Goal: Task Accomplishment & Management: Manage account settings

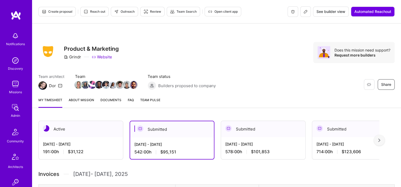
click at [19, 116] on link "Admin" at bounding box center [15, 110] width 33 height 16
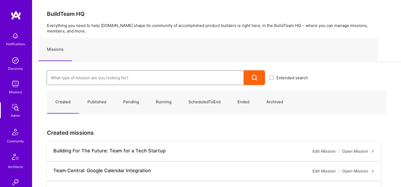
click at [94, 80] on input at bounding box center [145, 78] width 189 height 14
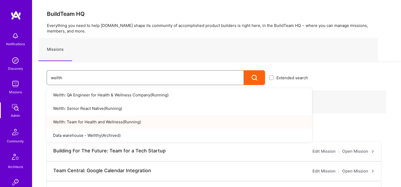
type input "wellth"
drag, startPoint x: 81, startPoint y: 100, endPoint x: 80, endPoint y: 95, distance: 4.3
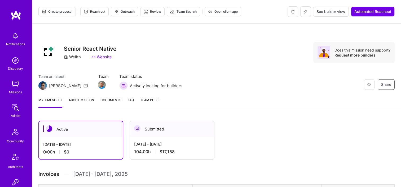
click at [189, 131] on div "Submitted" at bounding box center [172, 129] width 84 height 16
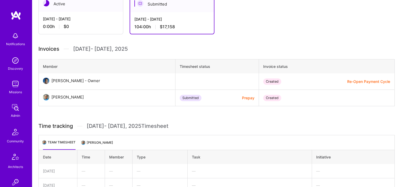
scroll to position [79, 0]
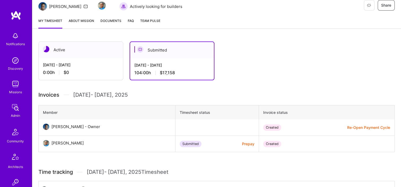
click at [111, 21] on span "Documents" at bounding box center [110, 21] width 21 height 6
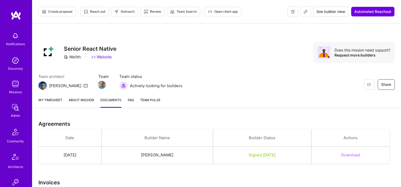
scroll to position [63, 0]
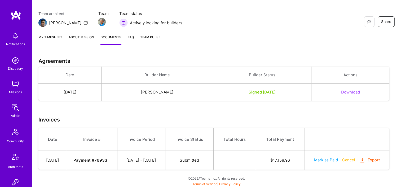
click at [280, 52] on div "Agreements Date Builder Name Builder Status Actions [DATE] [PERSON_NAME] Signed…" at bounding box center [216, 120] width 369 height 136
click at [367, 162] on button "Export" at bounding box center [369, 161] width 21 height 6
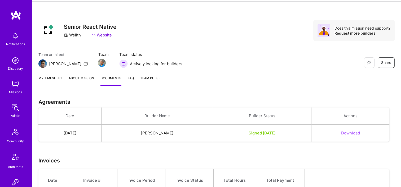
scroll to position [0, 0]
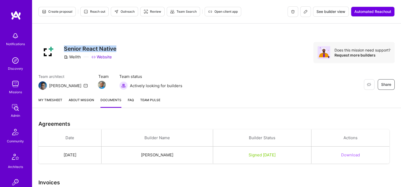
drag, startPoint x: 115, startPoint y: 51, endPoint x: 65, endPoint y: 50, distance: 50.6
click at [65, 50] on h3 "Senior React Native" at bounding box center [90, 49] width 52 height 7
copy h3 "Senior React Native"
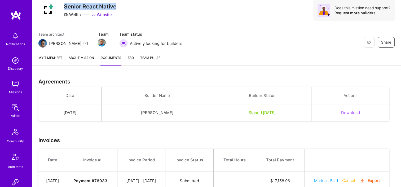
scroll to position [63, 0]
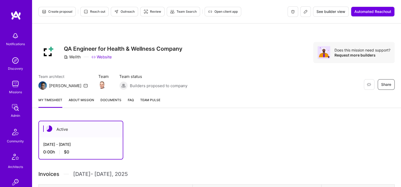
click at [10, 112] on img at bounding box center [15, 107] width 11 height 11
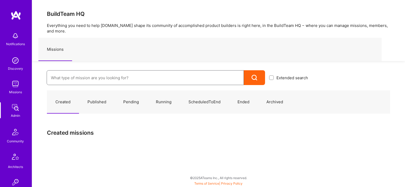
click at [77, 71] on input at bounding box center [145, 78] width 189 height 14
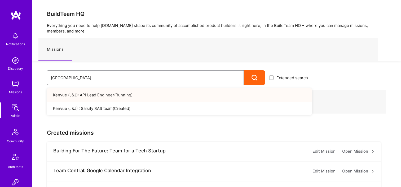
type input "Kenvue"
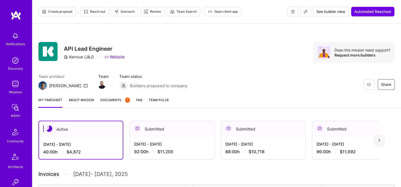
click at [110, 101] on span "Documents 1" at bounding box center [114, 100] width 29 height 6
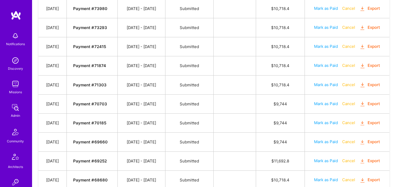
scroll to position [318, 0]
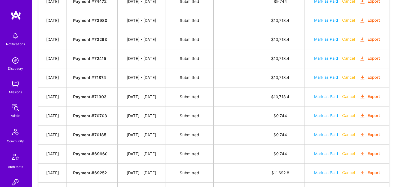
click at [373, 76] on button "Export" at bounding box center [369, 78] width 21 height 6
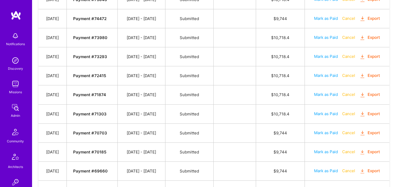
scroll to position [291, 0]
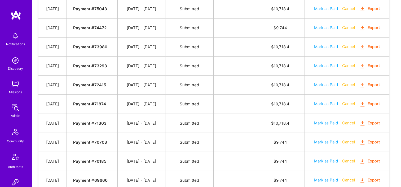
click at [370, 82] on button "Export" at bounding box center [369, 85] width 21 height 6
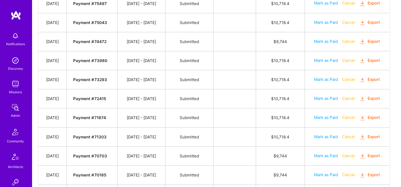
scroll to position [265, 0]
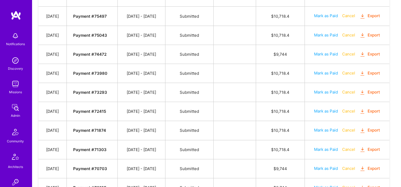
click at [370, 90] on button "Export" at bounding box center [369, 92] width 21 height 6
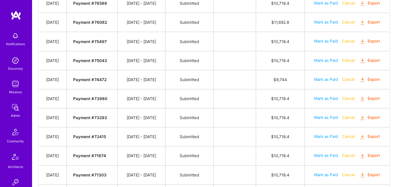
scroll to position [238, 0]
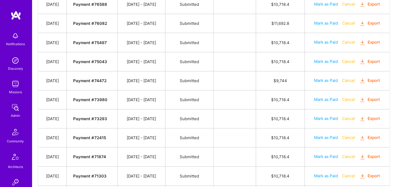
click at [362, 97] on icon "button" at bounding box center [362, 100] width 6 height 6
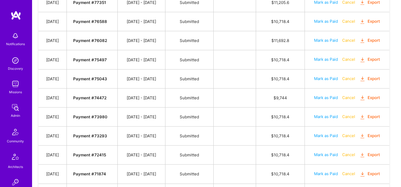
scroll to position [212, 0]
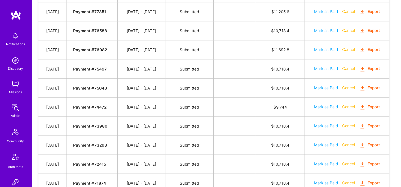
click at [364, 106] on icon "button" at bounding box center [362, 107] width 6 height 6
click at [365, 87] on icon "button" at bounding box center [362, 88] width 6 height 6
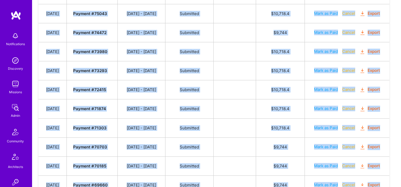
scroll to position [340, 0]
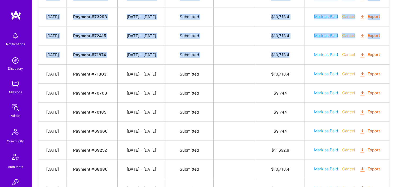
drag, startPoint x: 48, startPoint y: 57, endPoint x: 297, endPoint y: 57, distance: 248.9
click at [297, 57] on tbody "Date Invoice # Invoice Period Invoice Status Total Hours Total Payment Sep 5, 2…" at bounding box center [213, 53] width 351 height 405
copy tbody "Jul 7, 2025 Payment # 75043 06/16 - 06/30/2025 Submitted $ 10,718.4 Mark as Pai…"
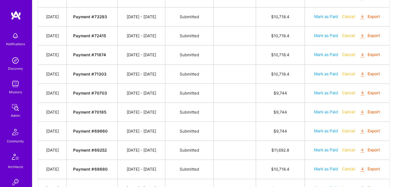
drag, startPoint x: 224, startPoint y: 125, endPoint x: 226, endPoint y: 122, distance: 3.4
click at [225, 126] on td at bounding box center [234, 131] width 42 height 19
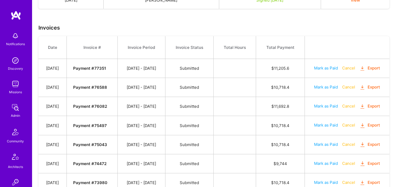
scroll to position [261, 0]
